Goal: Task Accomplishment & Management: Use online tool/utility

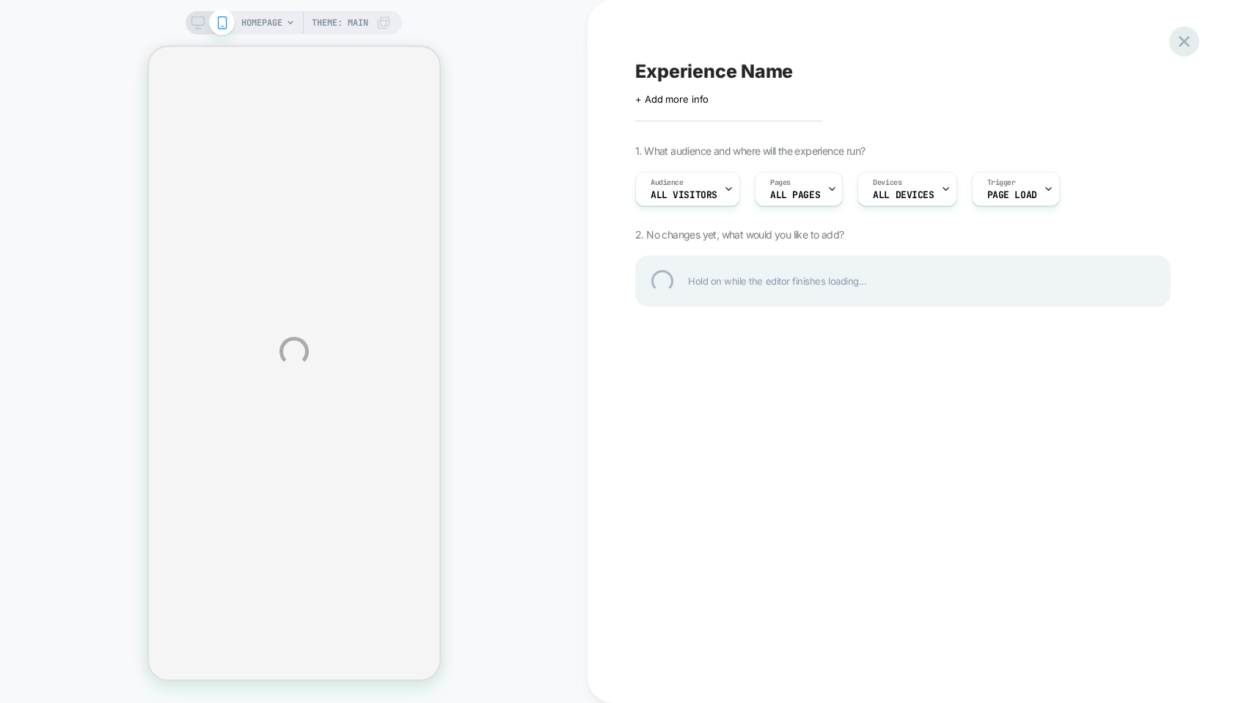
click at [1183, 38] on div at bounding box center [1184, 41] width 30 height 30
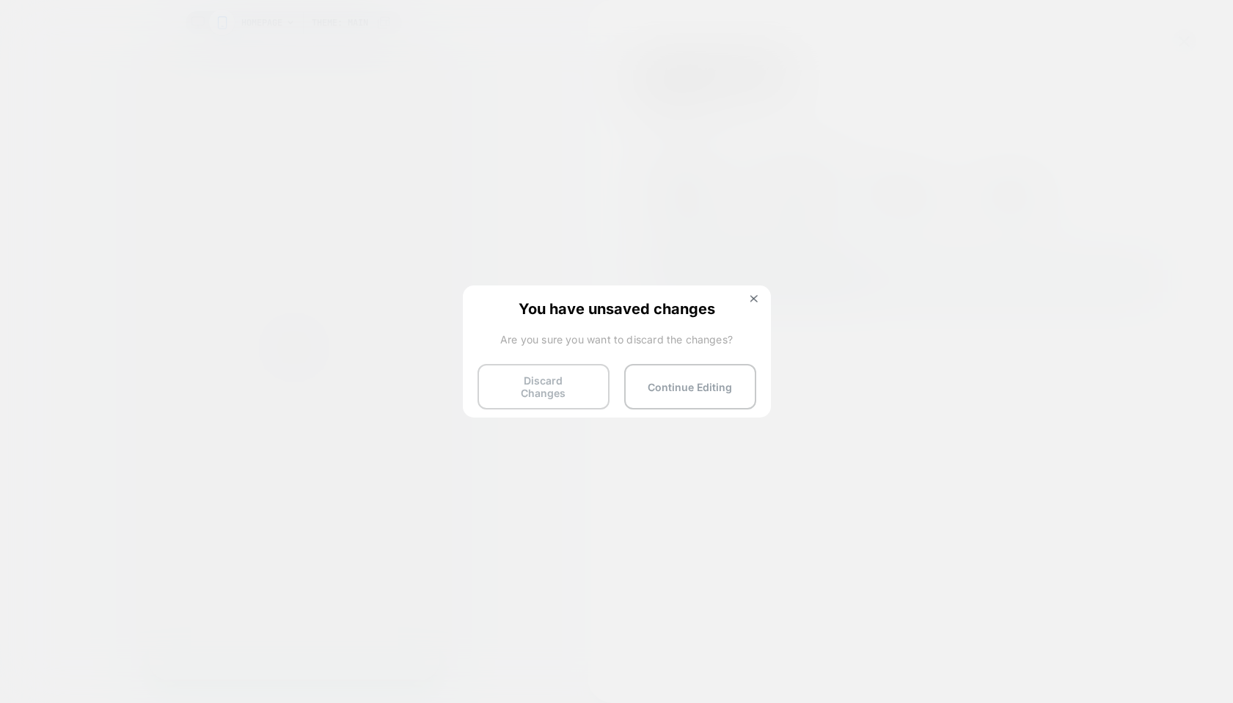
click at [530, 372] on button "Discard Changes" at bounding box center [544, 386] width 132 height 45
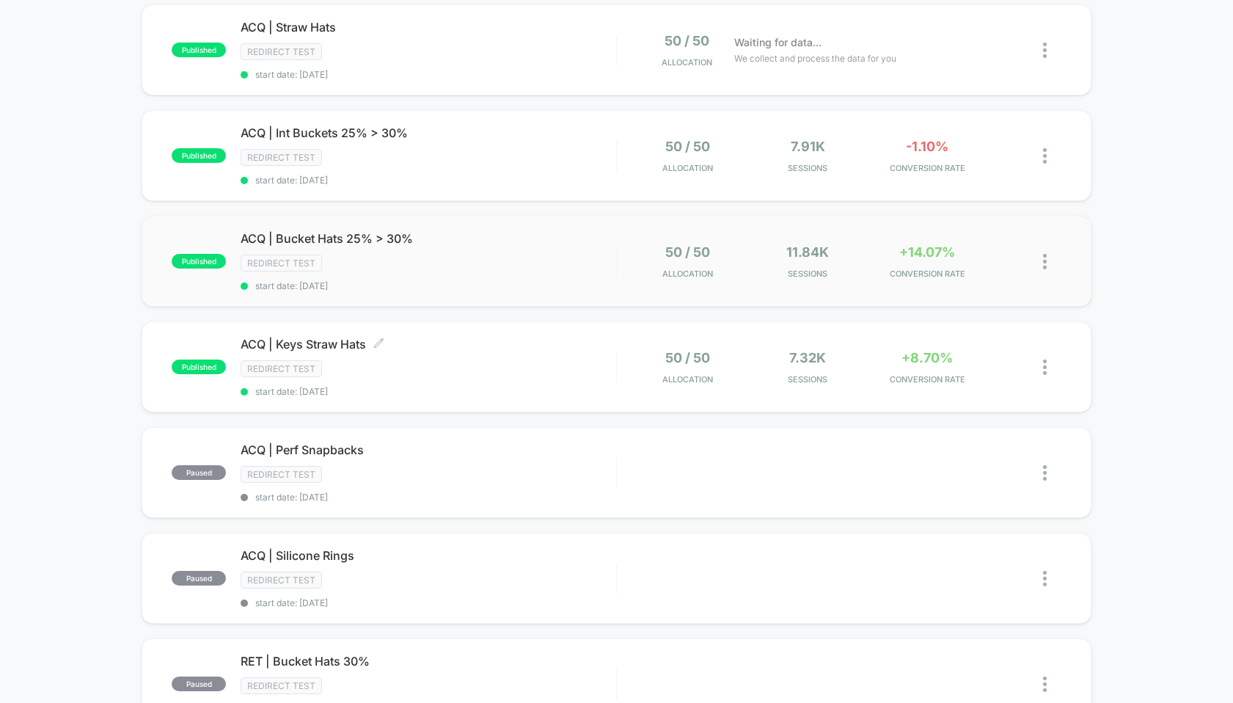
scroll to position [157, 0]
click at [342, 341] on span "ACQ | Keys Straw Hats Click to edit experience details" at bounding box center [428, 342] width 375 height 15
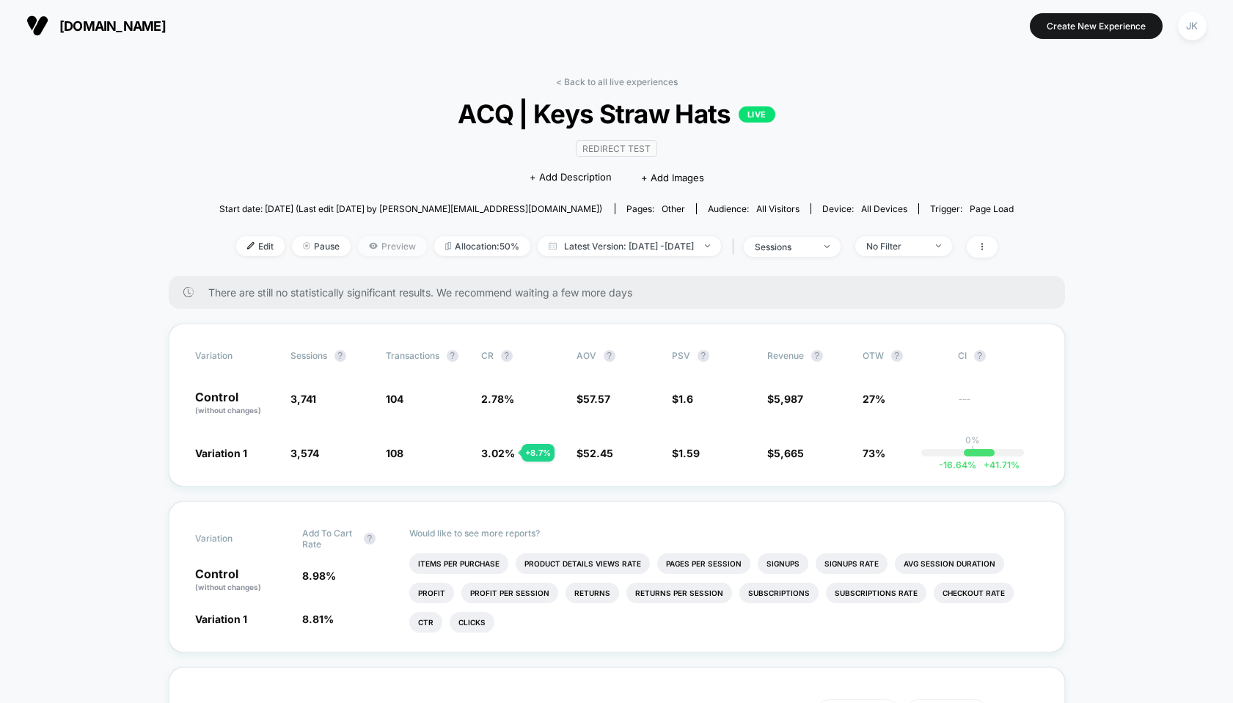
click at [369, 247] on icon at bounding box center [373, 246] width 8 height 6
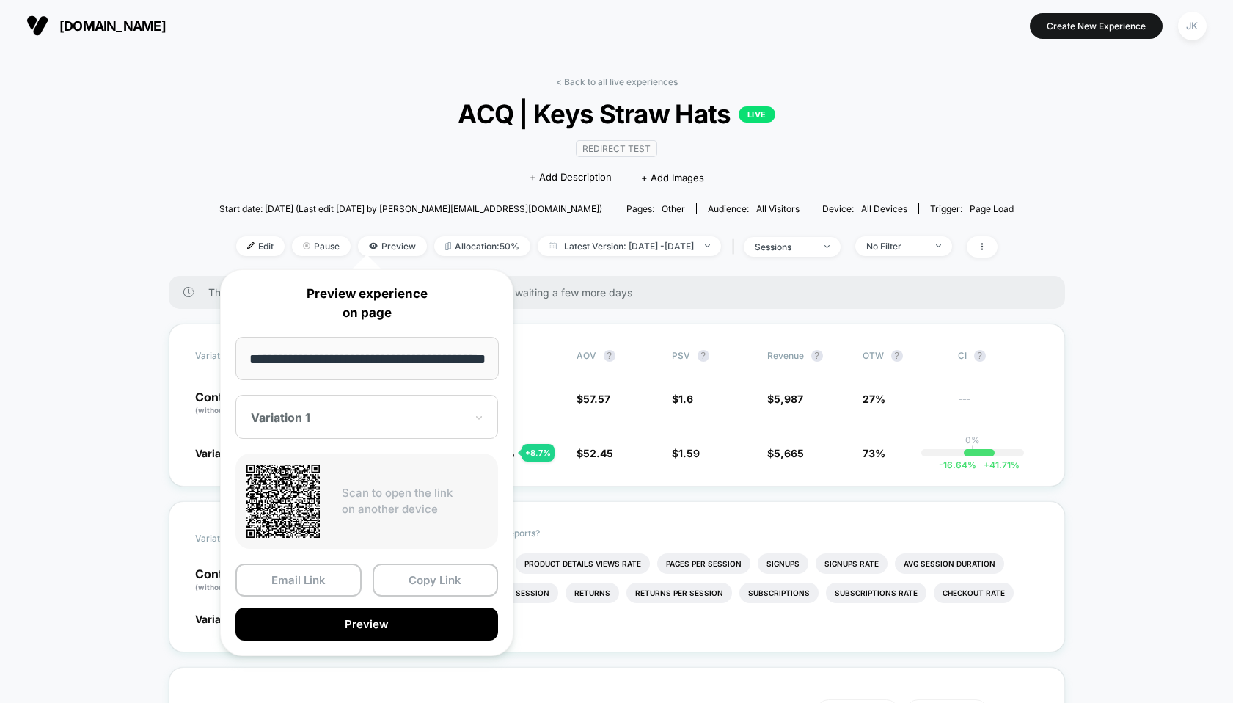
click at [320, 421] on div at bounding box center [358, 417] width 214 height 15
click at [302, 489] on div "CONTROL" at bounding box center [367, 494] width 248 height 26
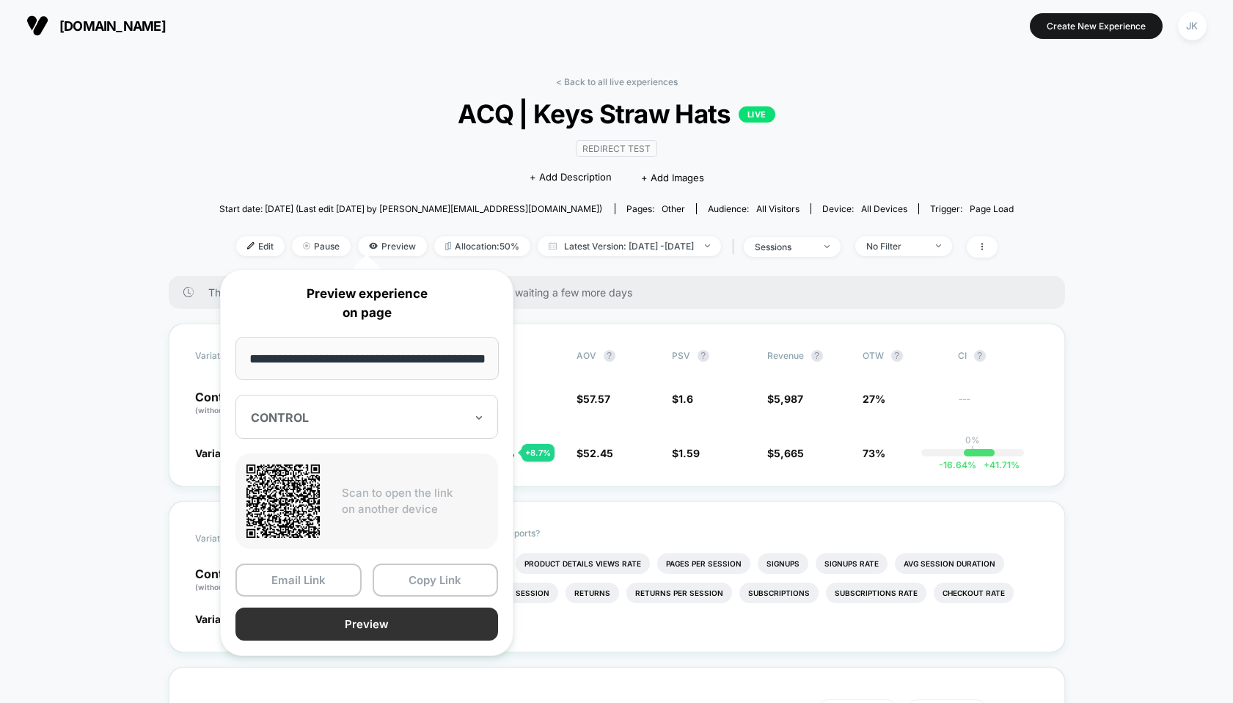
click at [314, 628] on button "Preview" at bounding box center [366, 623] width 263 height 33
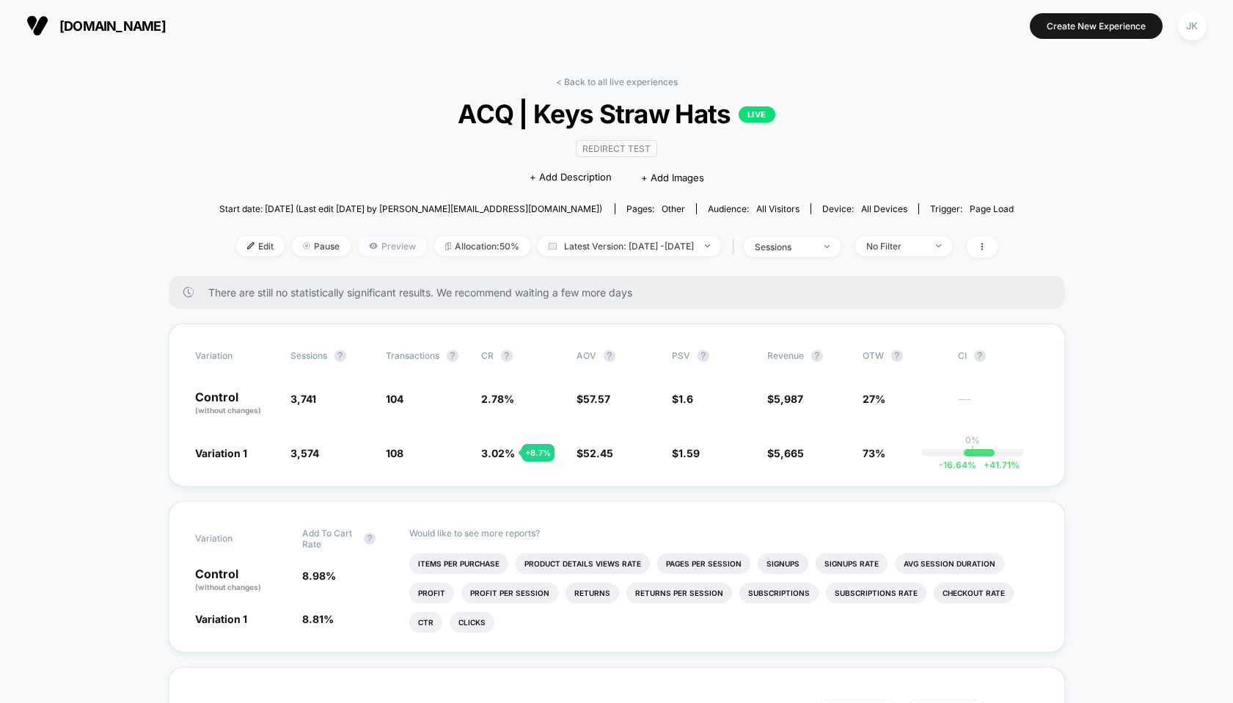
click at [368, 241] on span "Preview" at bounding box center [392, 246] width 69 height 20
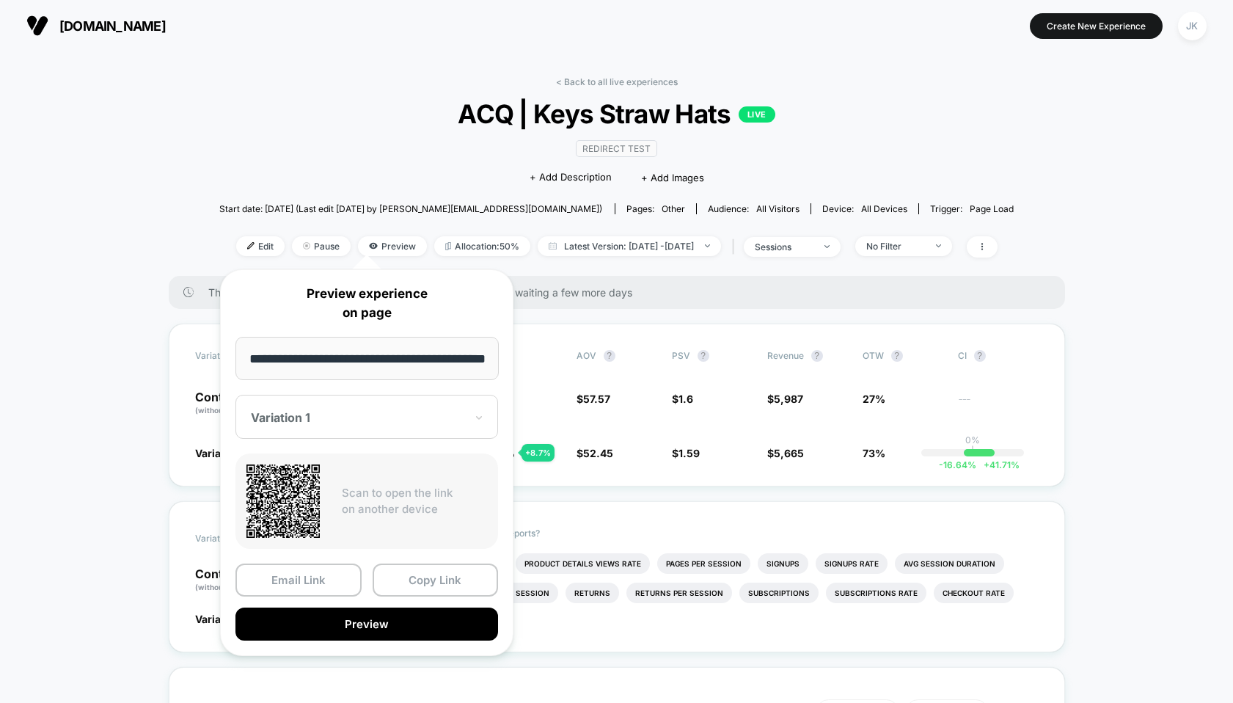
click at [342, 425] on div "Variation 1" at bounding box center [357, 418] width 217 height 18
click at [329, 497] on div "CONTROL" at bounding box center [367, 494] width 248 height 26
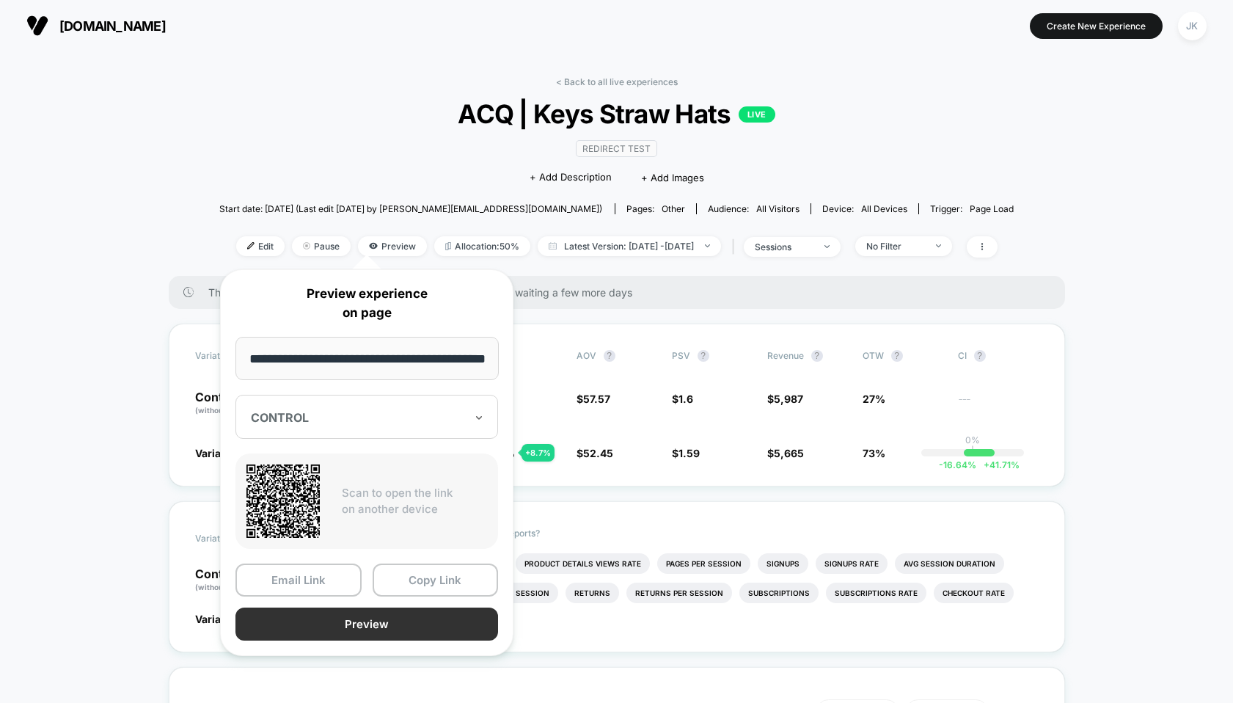
click at [355, 621] on button "Preview" at bounding box center [366, 623] width 263 height 33
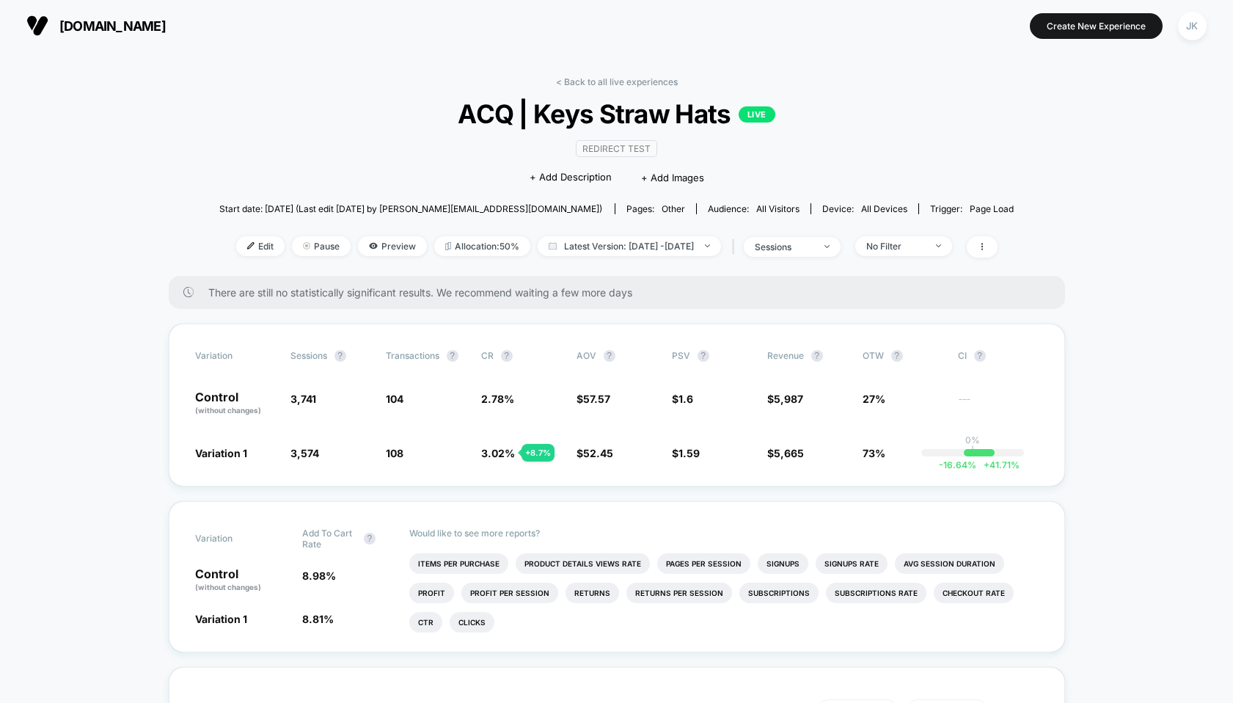
click at [598, 87] on div "< Back to all live experiences ACQ | Keys Straw Hats LIVE Redirect Test Click t…" at bounding box center [616, 176] width 795 height 200
click at [598, 78] on link "< Back to all live experiences" at bounding box center [617, 81] width 122 height 11
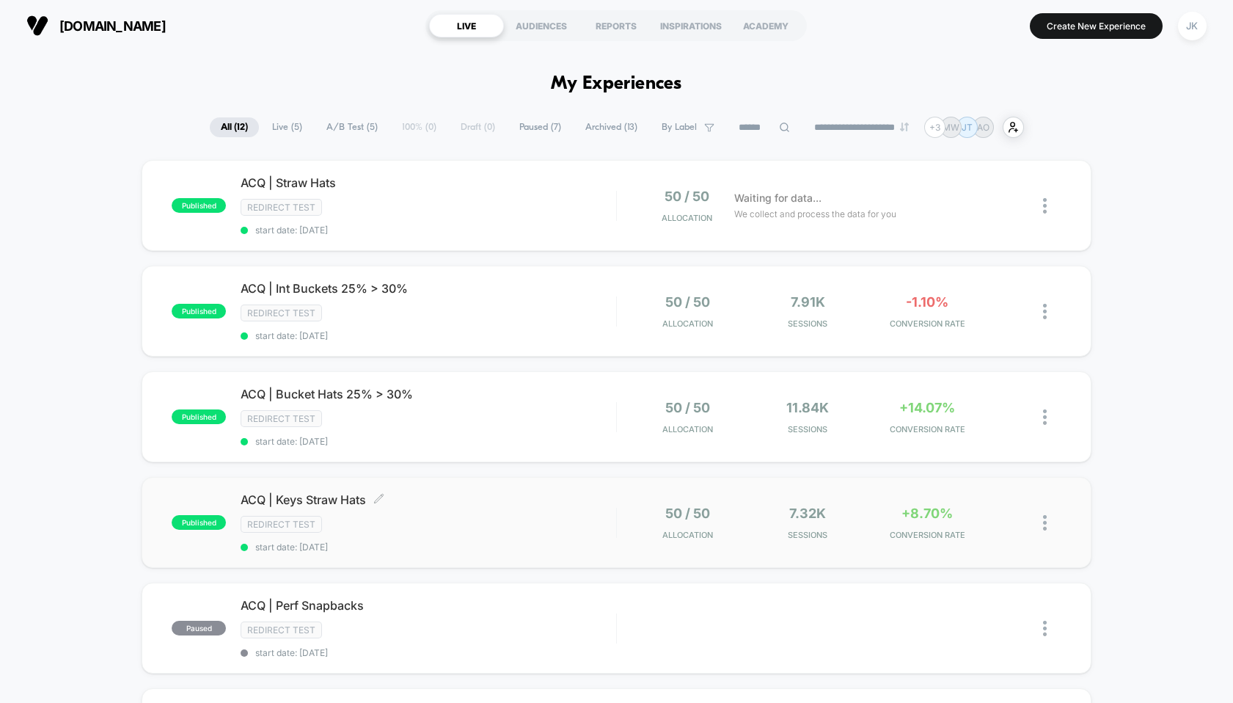
click at [327, 492] on span "ACQ | Keys Straw Hats Click to edit experience details" at bounding box center [428, 499] width 375 height 15
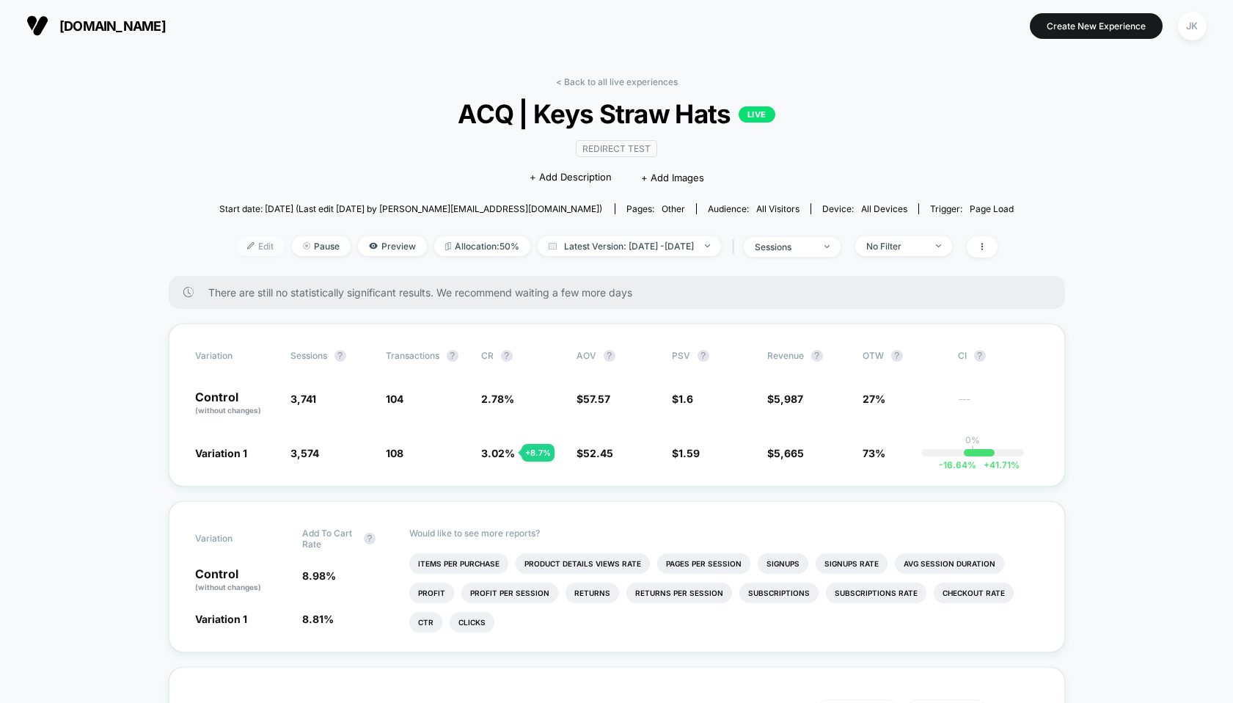
click at [242, 244] on span "Edit" at bounding box center [260, 246] width 48 height 20
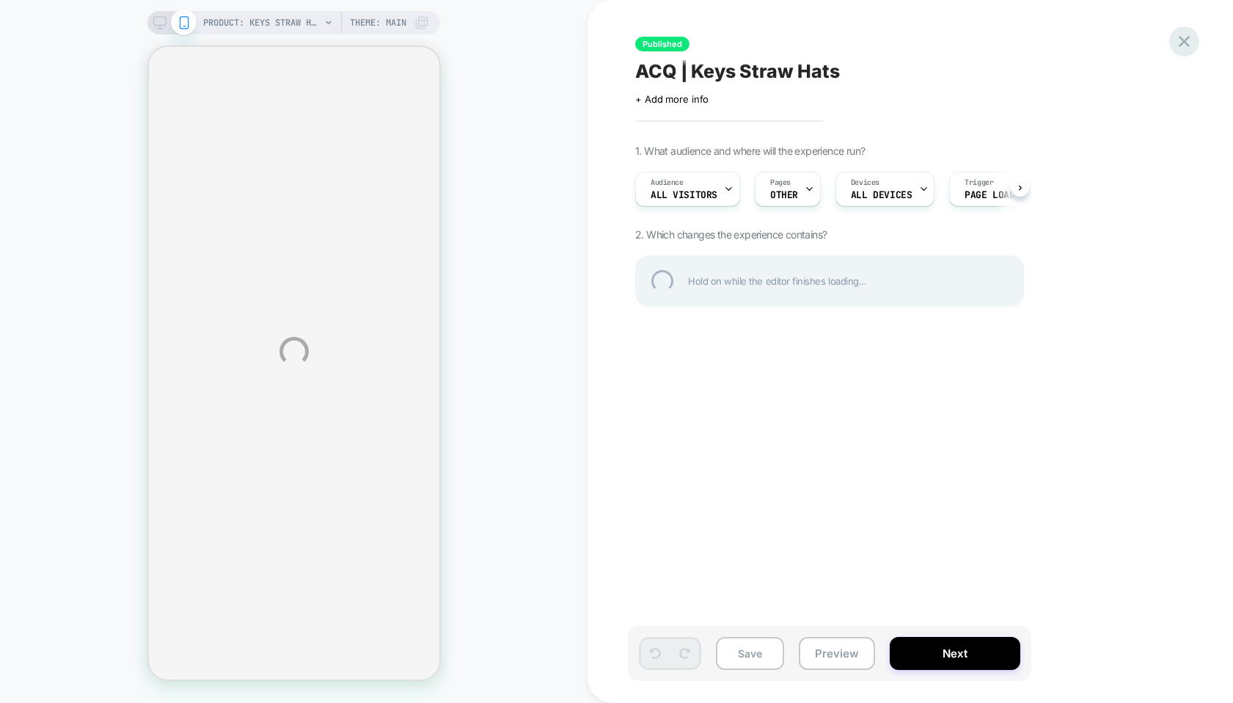
click at [1189, 45] on div at bounding box center [1184, 41] width 30 height 30
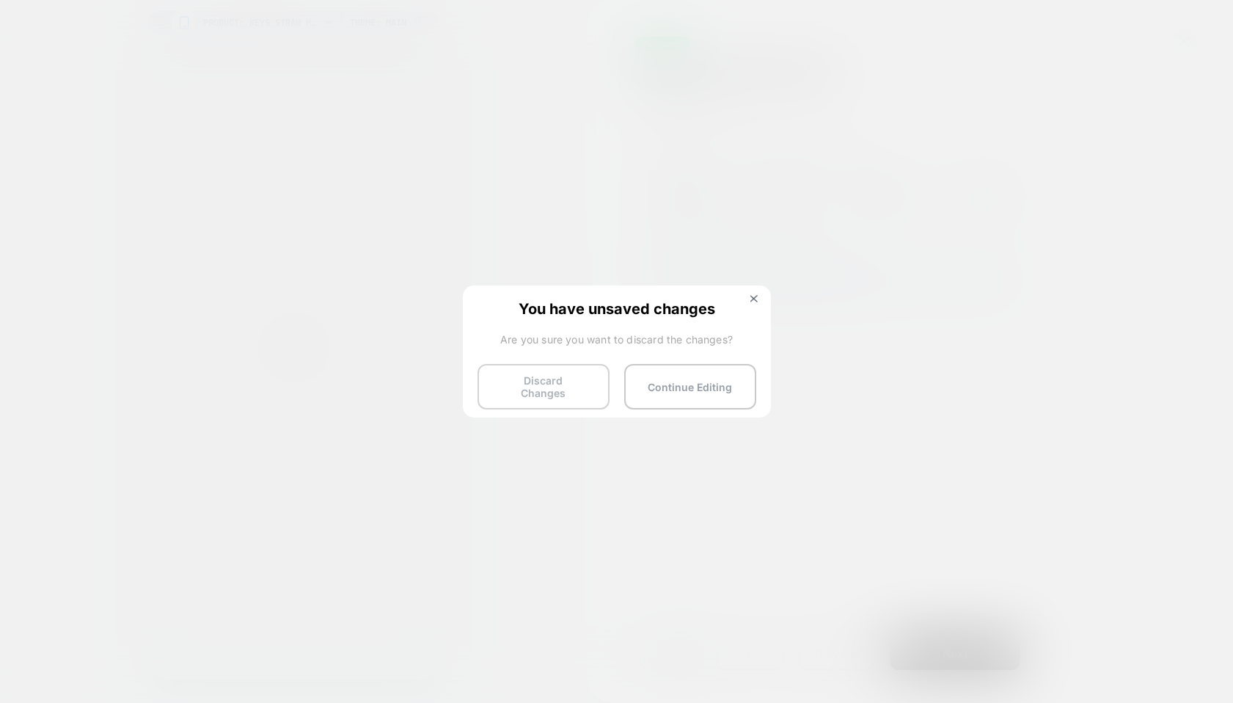
click at [558, 389] on button "Discard Changes" at bounding box center [544, 386] width 132 height 45
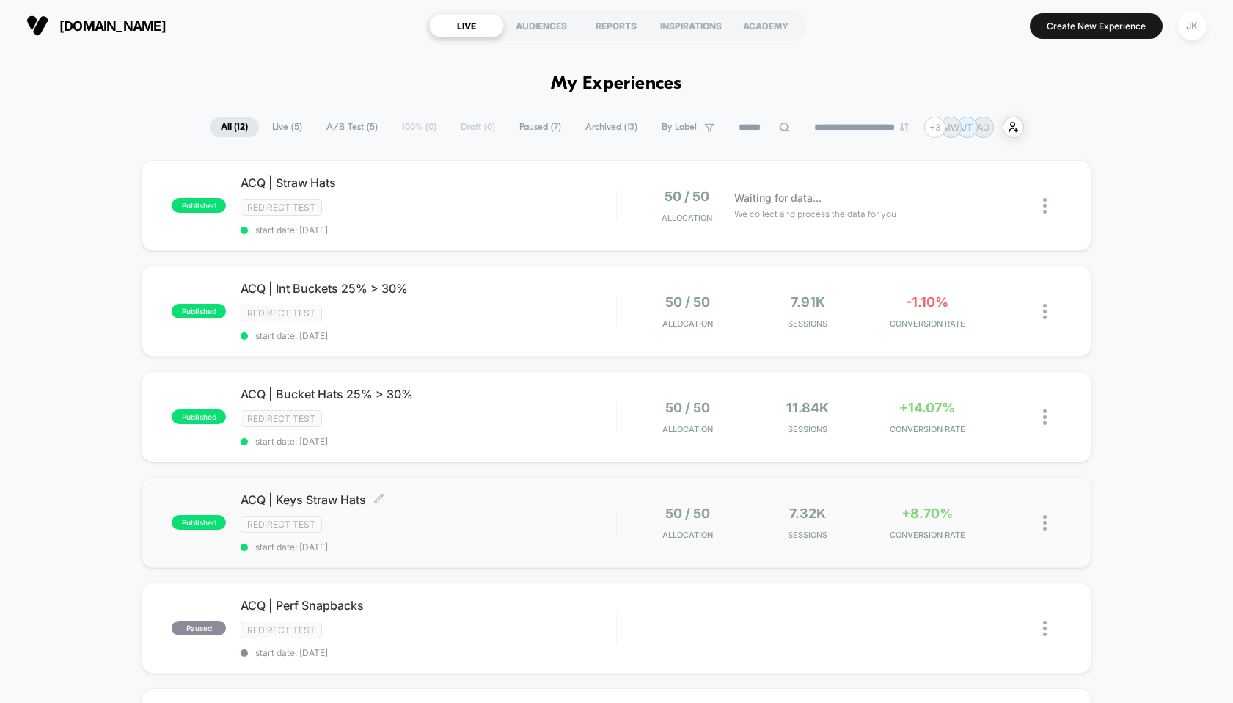
click at [340, 500] on span "ACQ | Keys Straw Hats Click to edit experience details" at bounding box center [428, 499] width 375 height 15
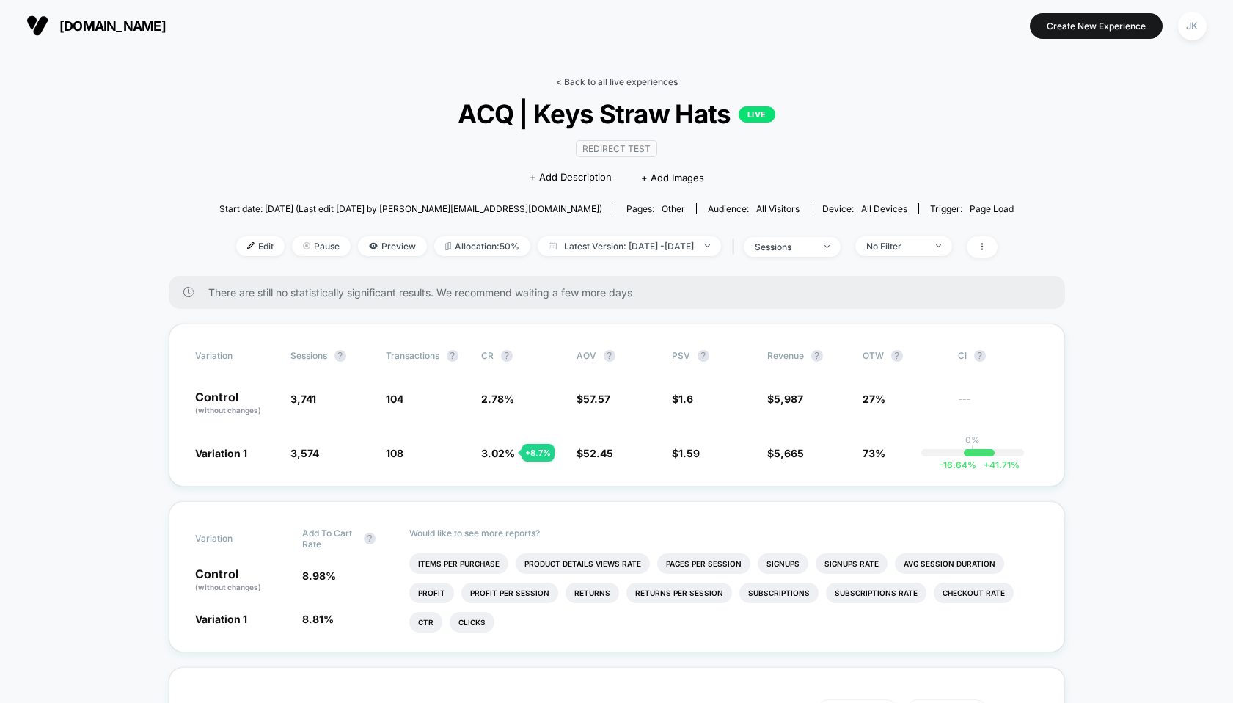
click at [583, 76] on link "< Back to all live experiences" at bounding box center [617, 81] width 122 height 11
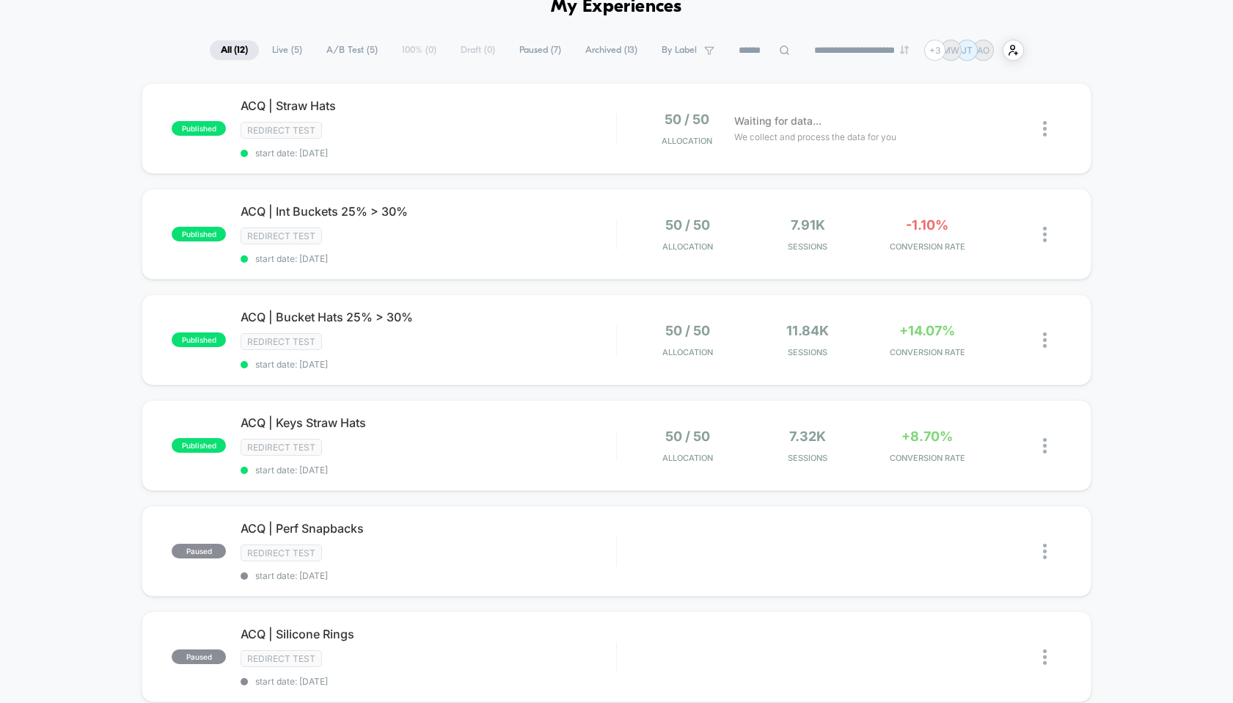
scroll to position [86, 0]
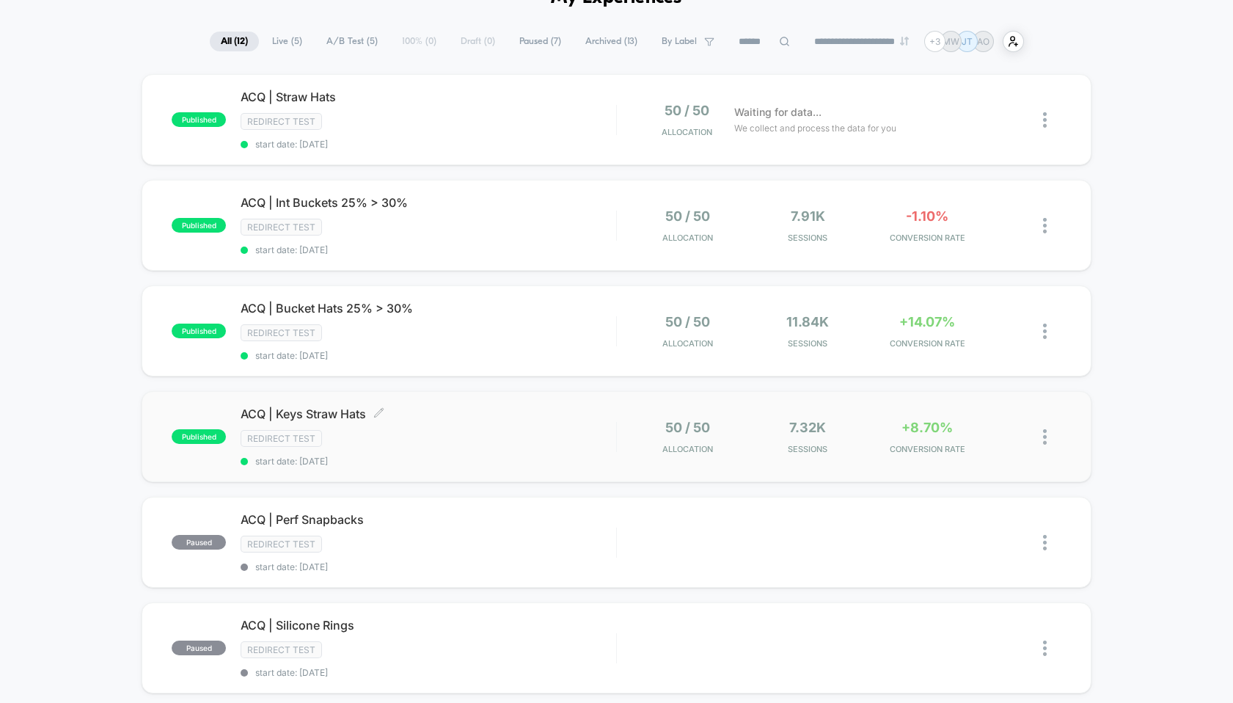
click at [340, 408] on span "ACQ | Keys Straw Hats Click to edit experience details" at bounding box center [428, 413] width 375 height 15
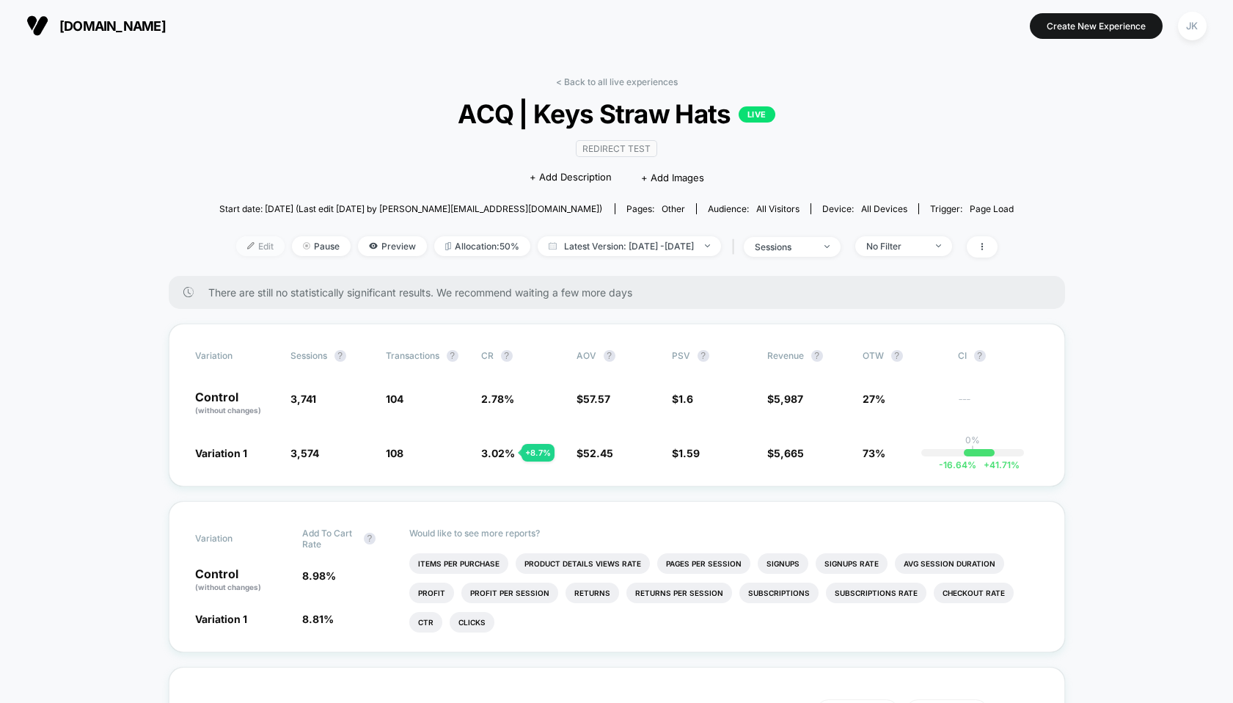
click at [249, 242] on span "Edit" at bounding box center [260, 246] width 48 height 20
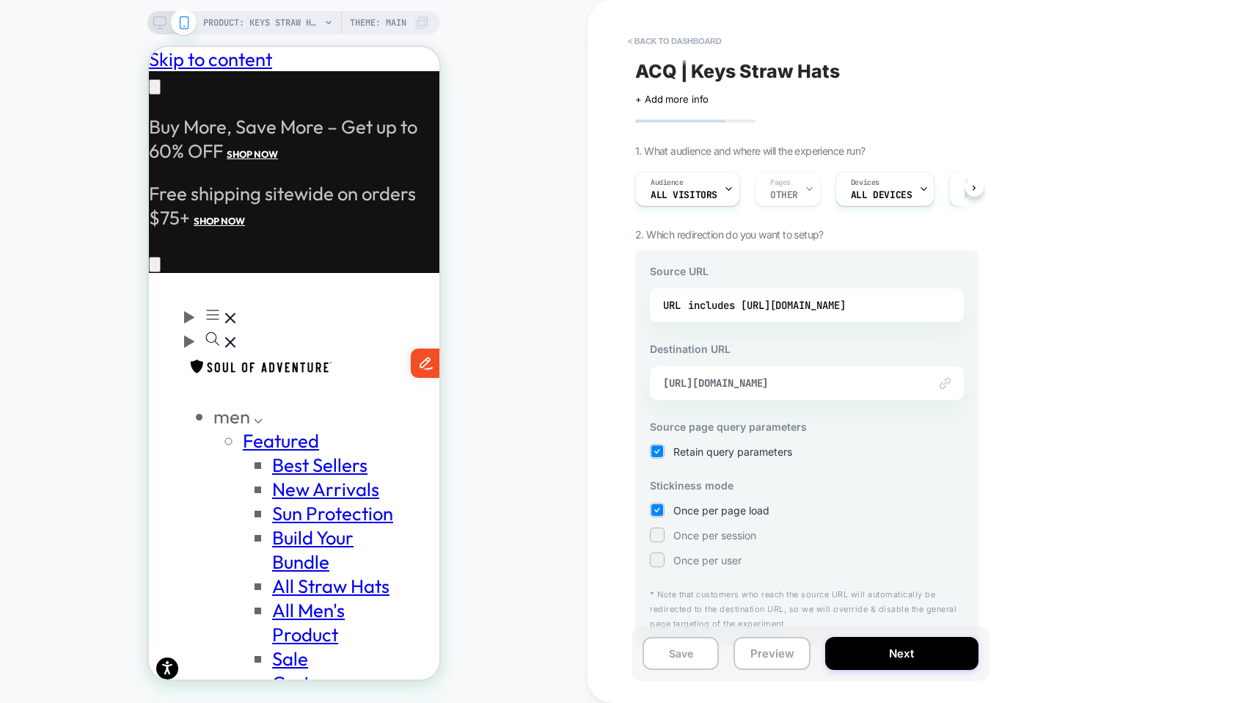
scroll to position [0, 241]
